Goal: Check status

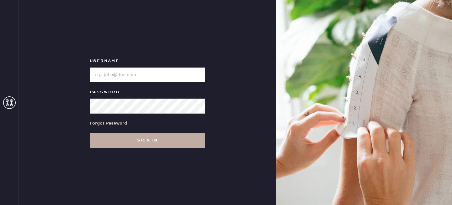
type input "reformationlowereastside"
click at [162, 138] on button "Sign in" at bounding box center [147, 140] width 115 height 15
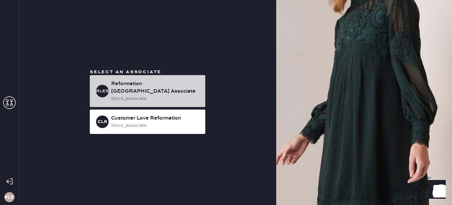
click at [186, 86] on div "Reformation [GEOGRAPHIC_DATA] Associate" at bounding box center [155, 87] width 89 height 15
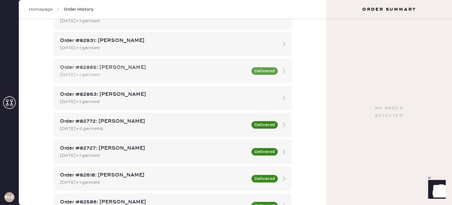
scroll to position [104, 0]
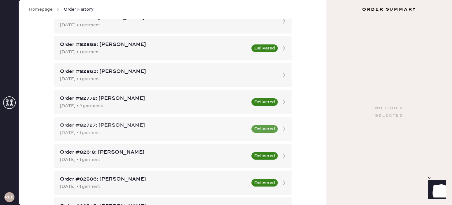
click at [177, 120] on div "Order #82727: [PERSON_NAME] [DATE] • 1 garment Delivered" at bounding box center [173, 129] width 238 height 24
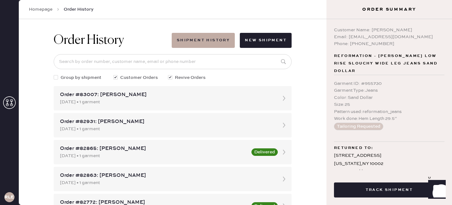
scroll to position [16, 0]
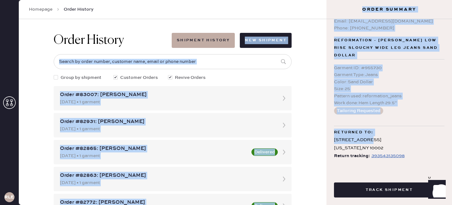
drag, startPoint x: 410, startPoint y: 138, endPoint x: 303, endPoint y: 19, distance: 159.9
click at [303, 19] on div "RLESA Homepage Order History Order History Shipment History New Shipment Group …" at bounding box center [226, 102] width 452 height 205
